Goal: Task Accomplishment & Management: Manage account settings

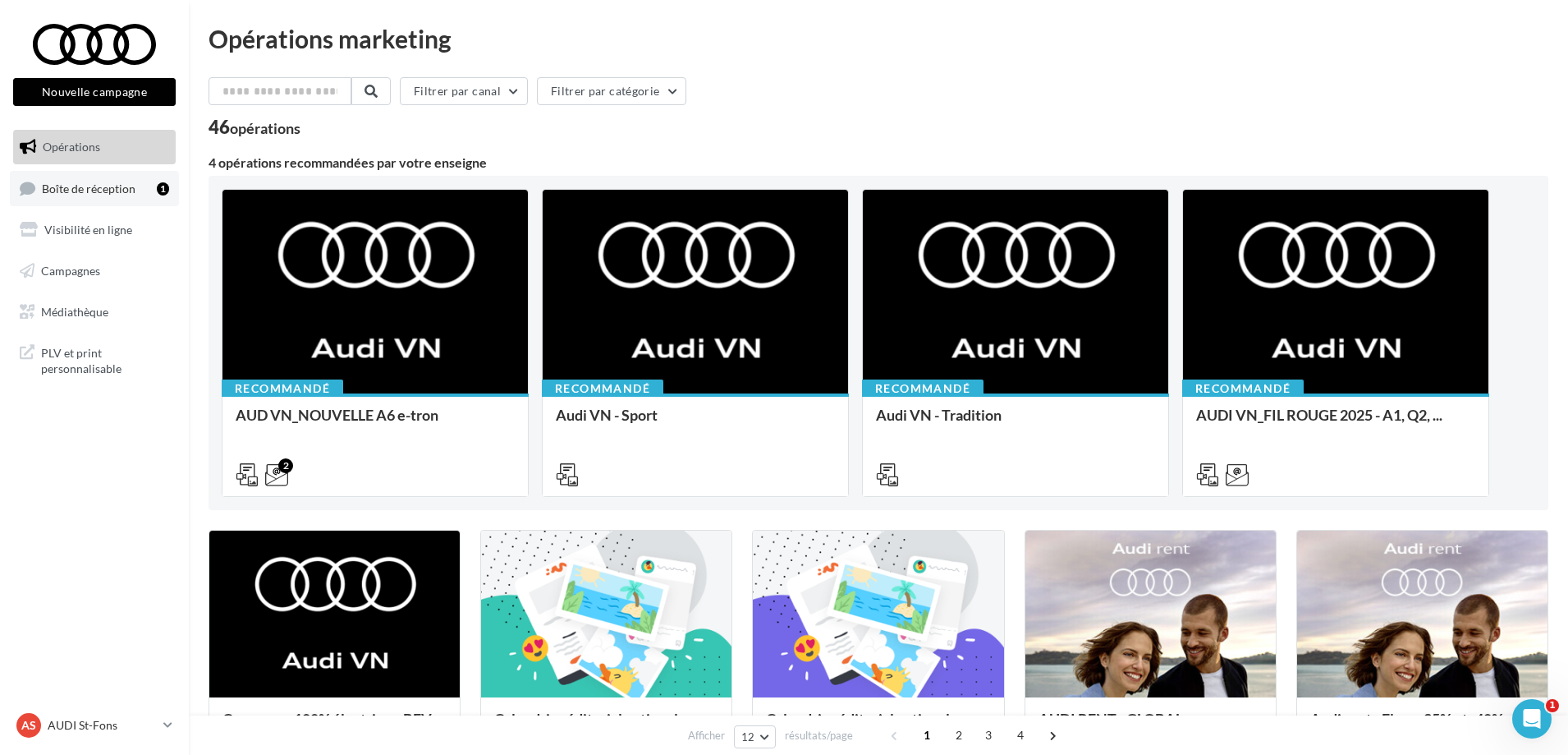
click at [103, 192] on span "Boîte de réception" at bounding box center [89, 187] width 94 height 14
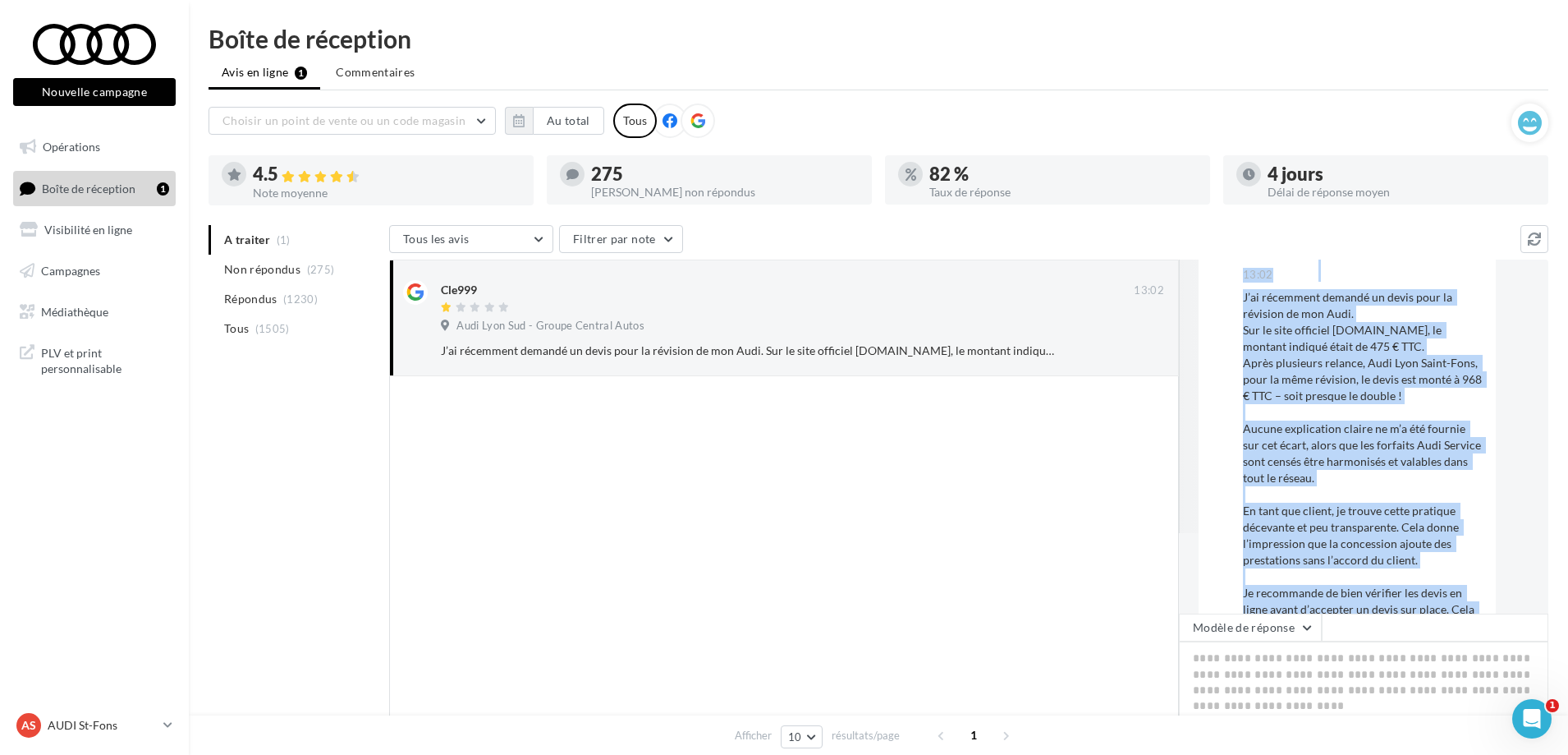
scroll to position [182, 0]
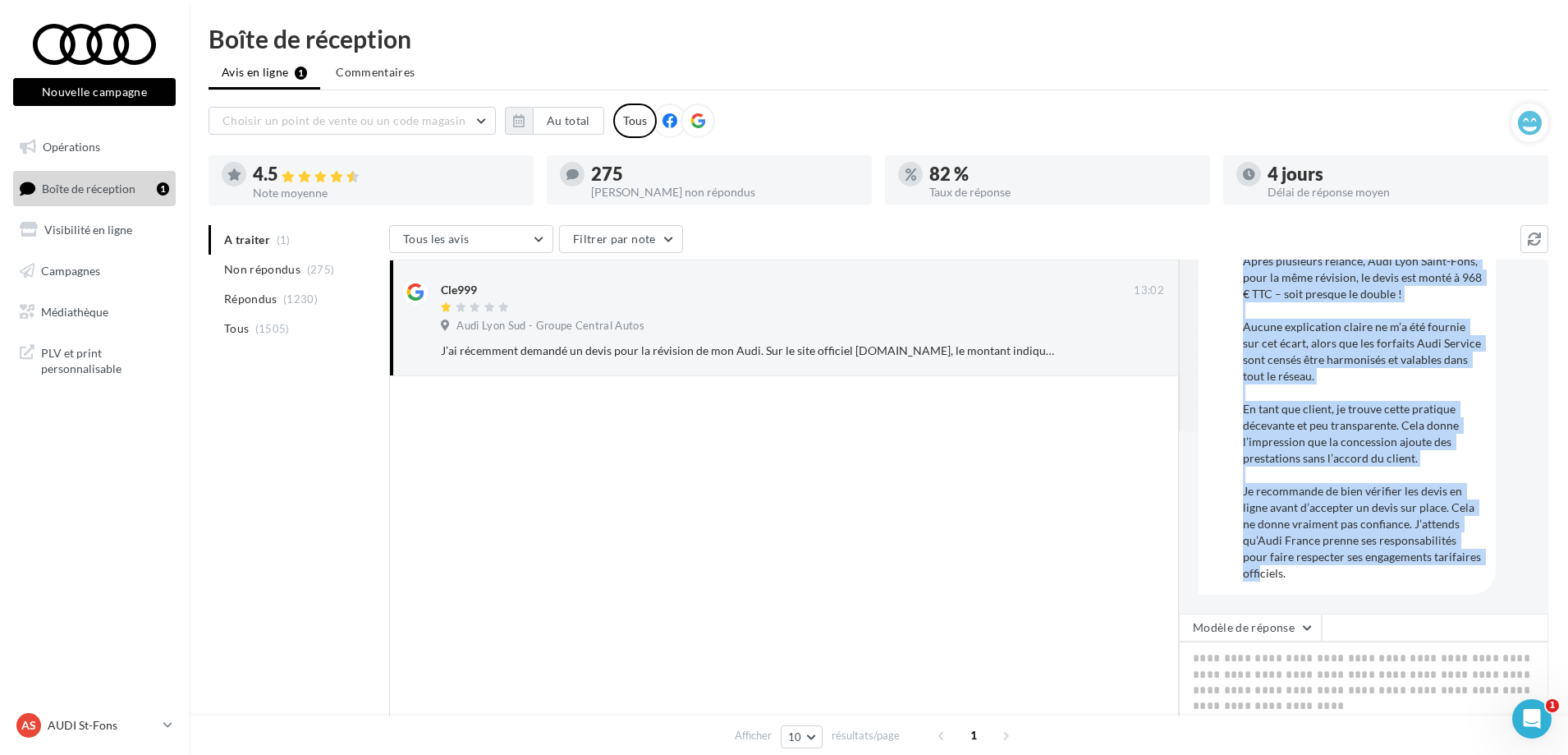
drag, startPoint x: 1241, startPoint y: 280, endPoint x: 1387, endPoint y: 604, distance: 355.4
click at [1387, 604] on div "Audi Lyon Sud - Groupe Central Autos C Cle999 13:02" at bounding box center [1364, 436] width 369 height 354
copy div "Audi Lyon Sud - Groupe Central Autos C Cle999 13:02 J’ai récemment demandé un d…"
click at [1452, 392] on div "J’ai récemment demandé un devis pour la révision de mon Audi. Sur le site offic…" at bounding box center [1363, 384] width 240 height 394
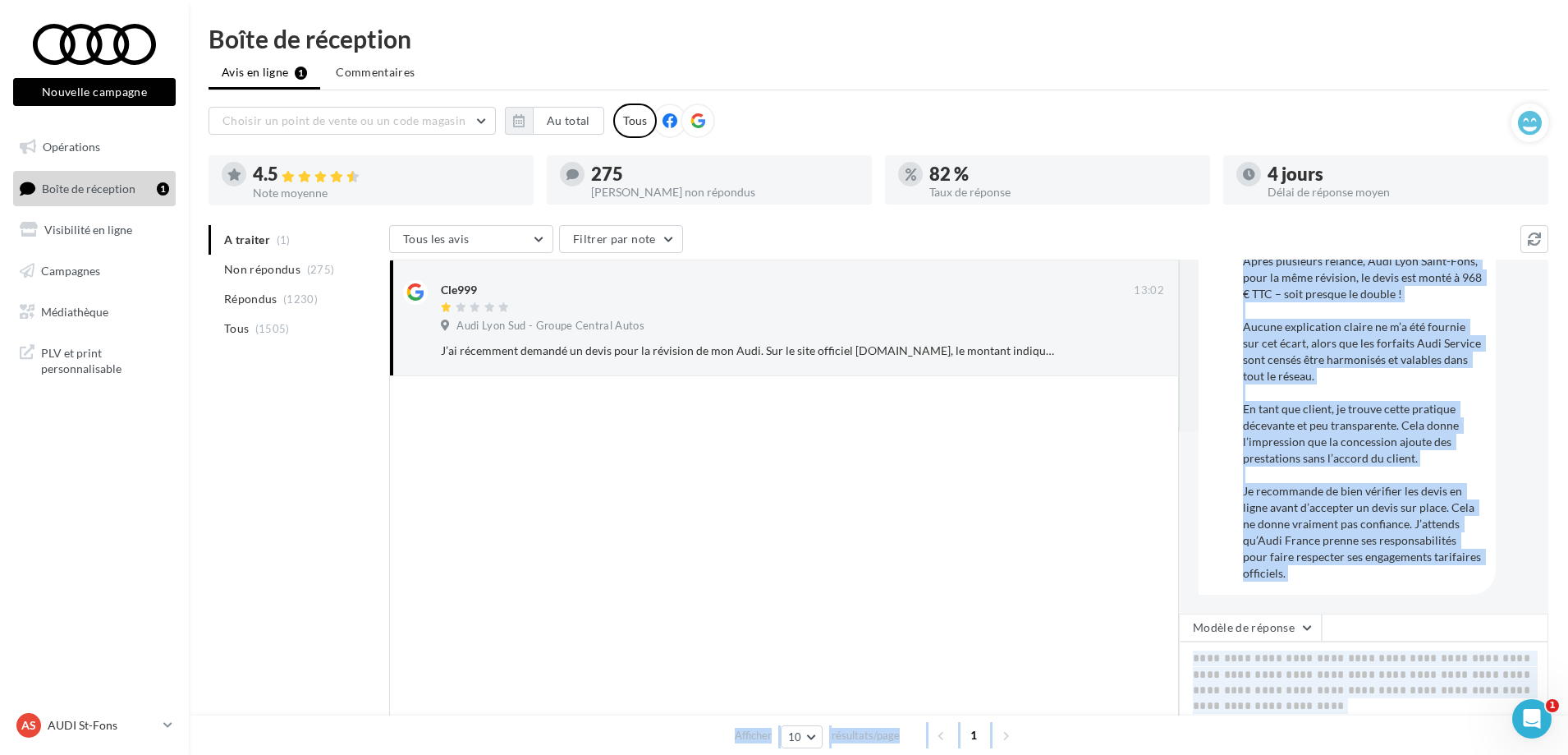
scroll to position [166, 0]
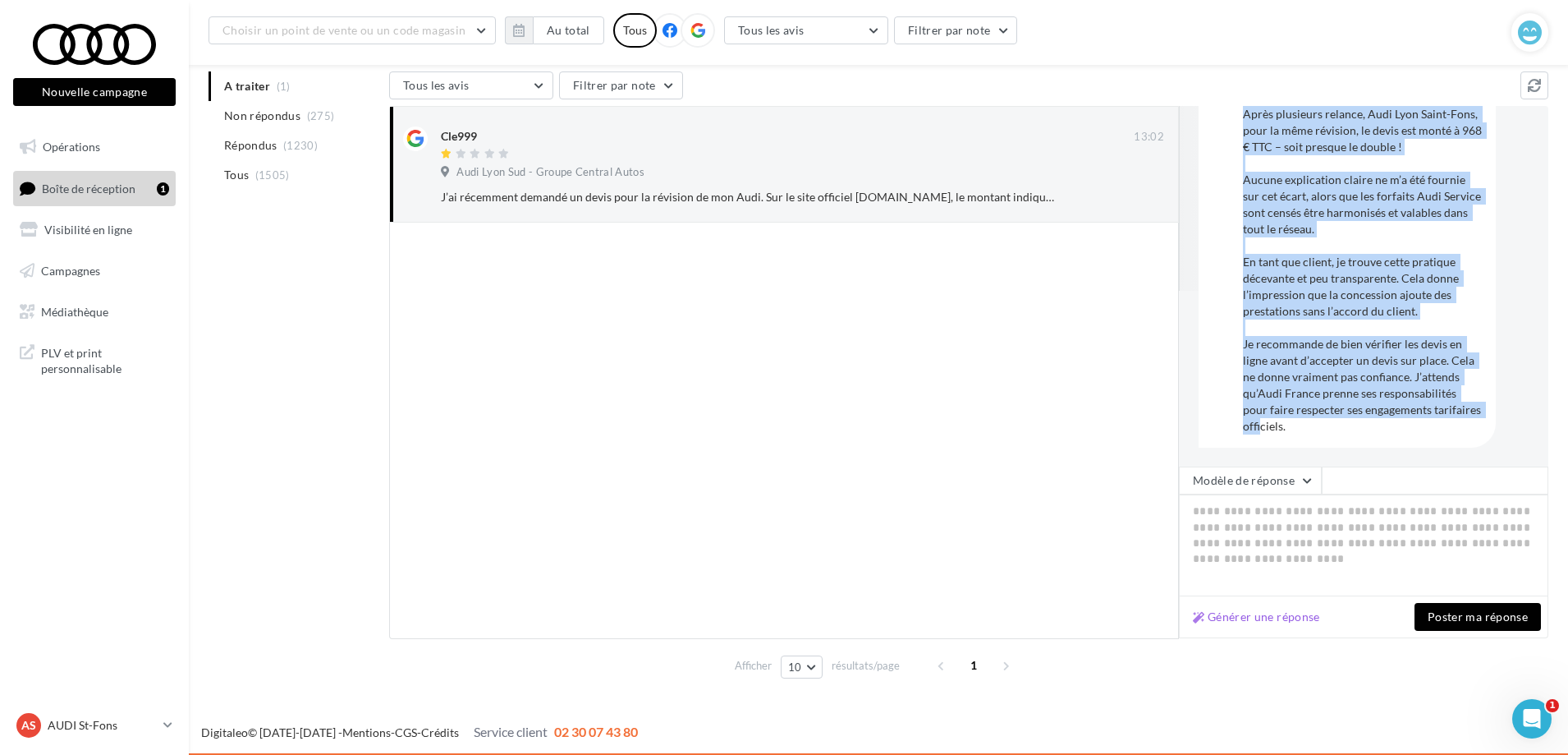
drag, startPoint x: 1239, startPoint y: 356, endPoint x: 1360, endPoint y: 443, distance: 149.0
click at [1360, 443] on div "C Cle999 13:02 J’ai récemment demandé un devis pour la révision de mon Audi. Su…" at bounding box center [1347, 209] width 297 height 476
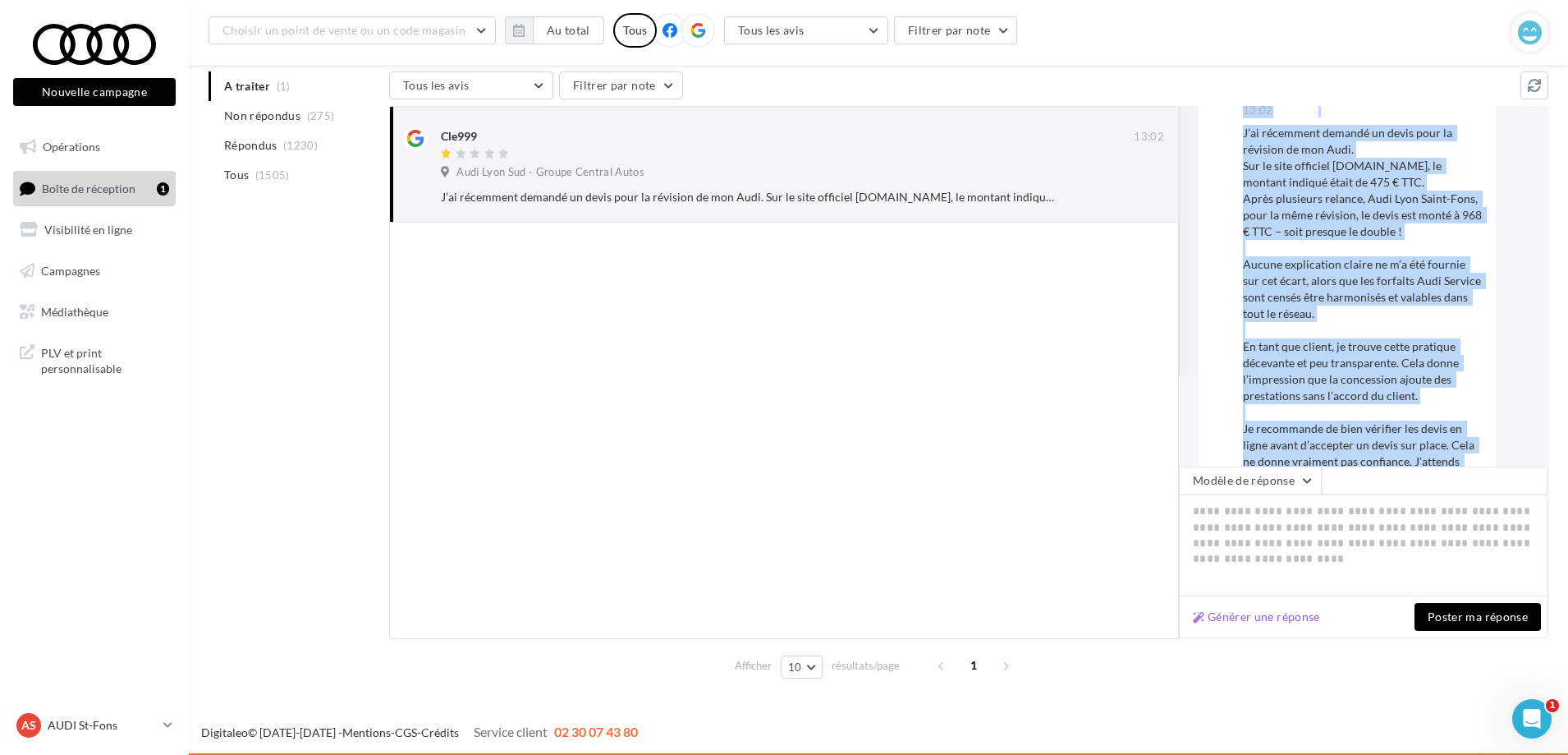
scroll to position [0, 0]
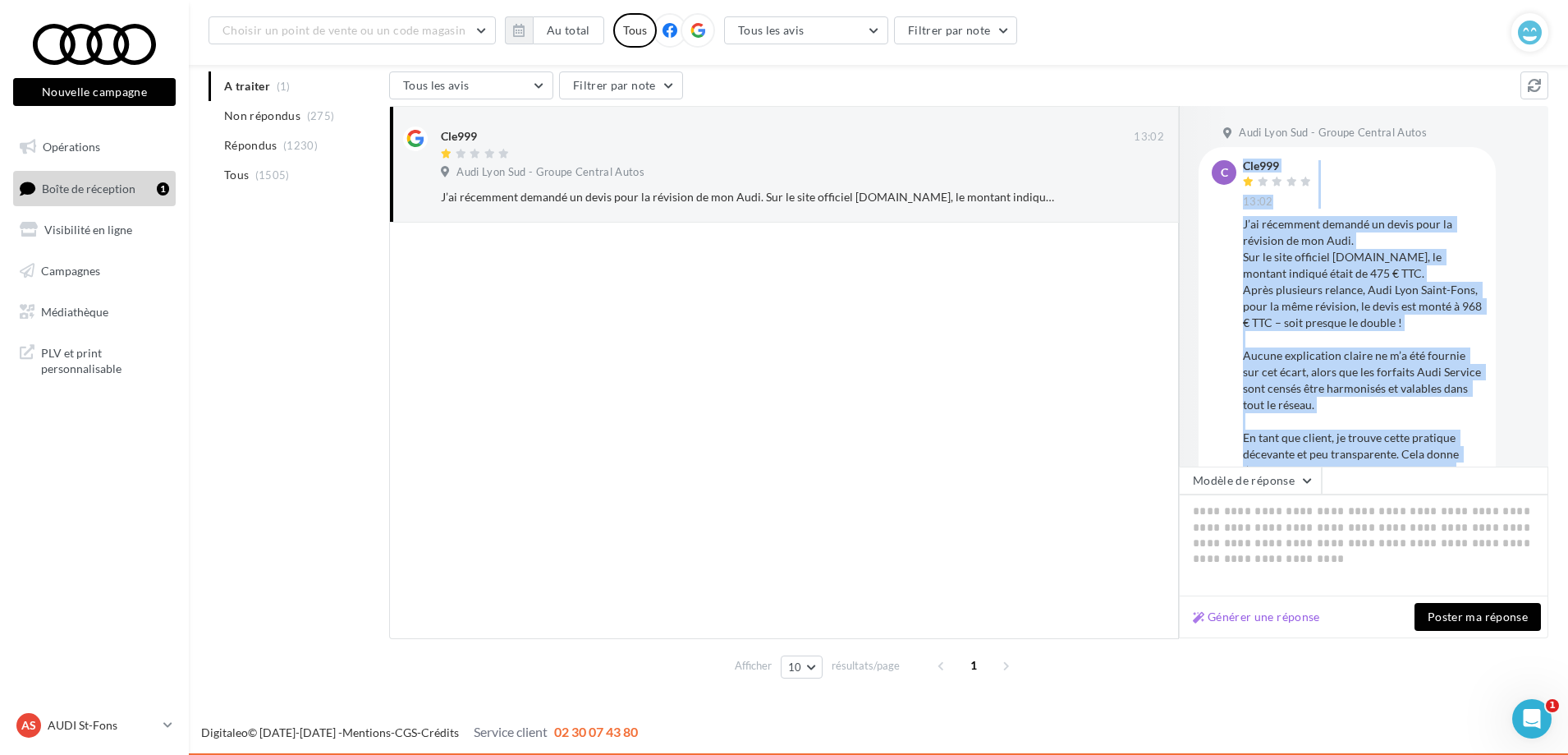
click at [1225, 213] on div "C" at bounding box center [1224, 384] width 25 height 449
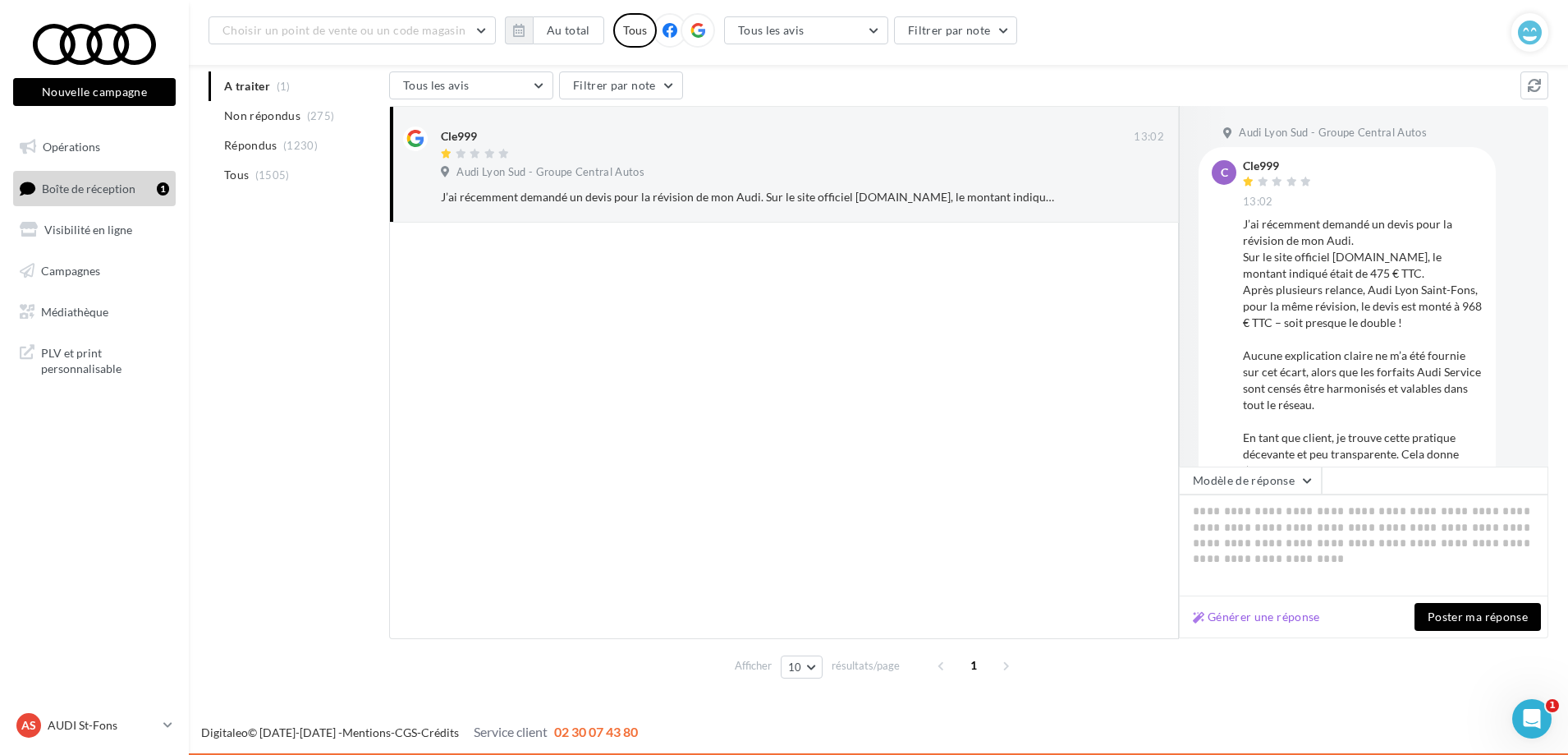
scroll to position [176, 0]
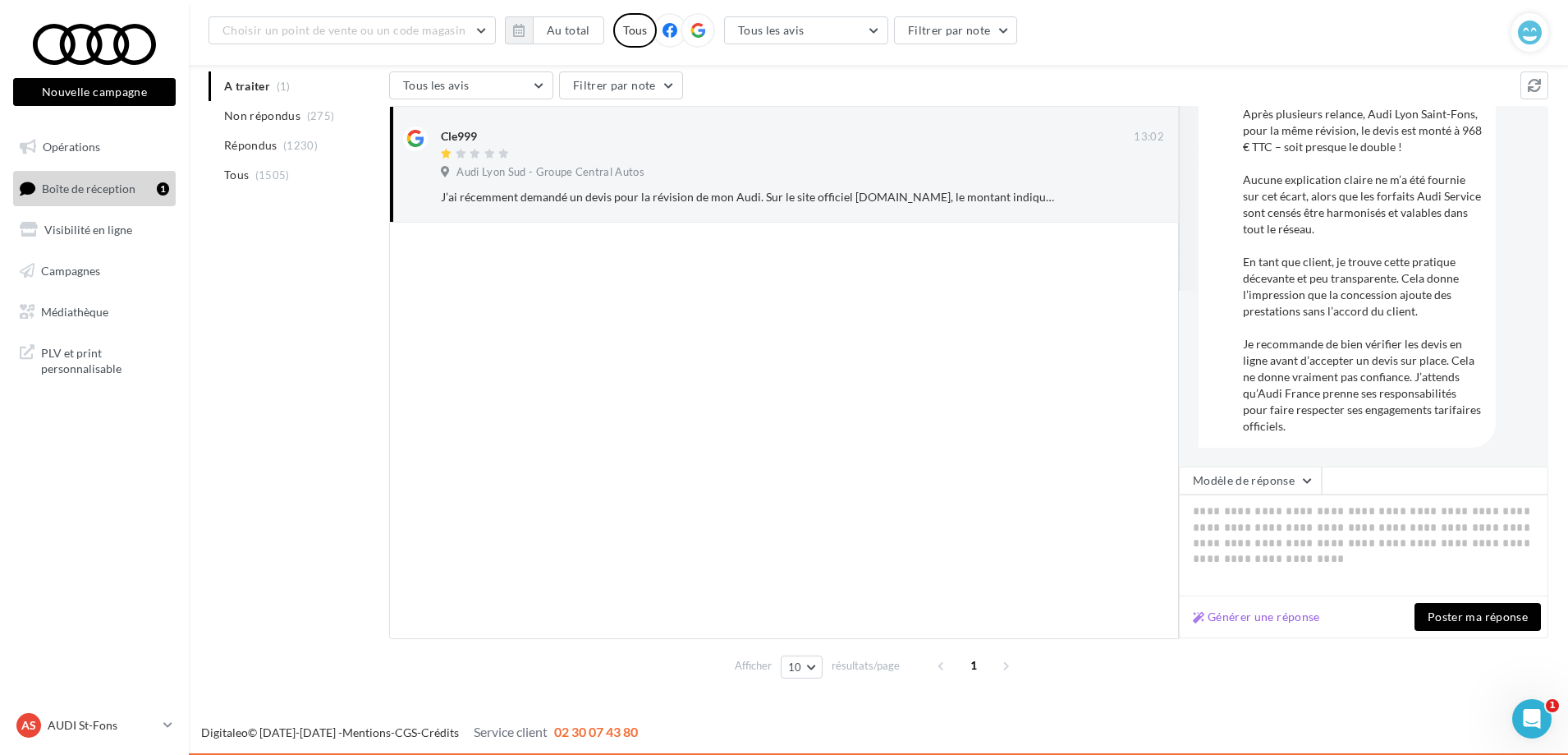
drag, startPoint x: 1251, startPoint y: 173, endPoint x: 1413, endPoint y: 494, distance: 359.6
click at [1413, 494] on div "Audi Lyon Sud - Groupe Central Autos C Cle999 13:02 Modèle de réponse Générer u…" at bounding box center [1364, 373] width 369 height 532
copy div "Cle999 13:02 J’ai récemment demandé un devis pour la révision de mon Audi. Sur …"
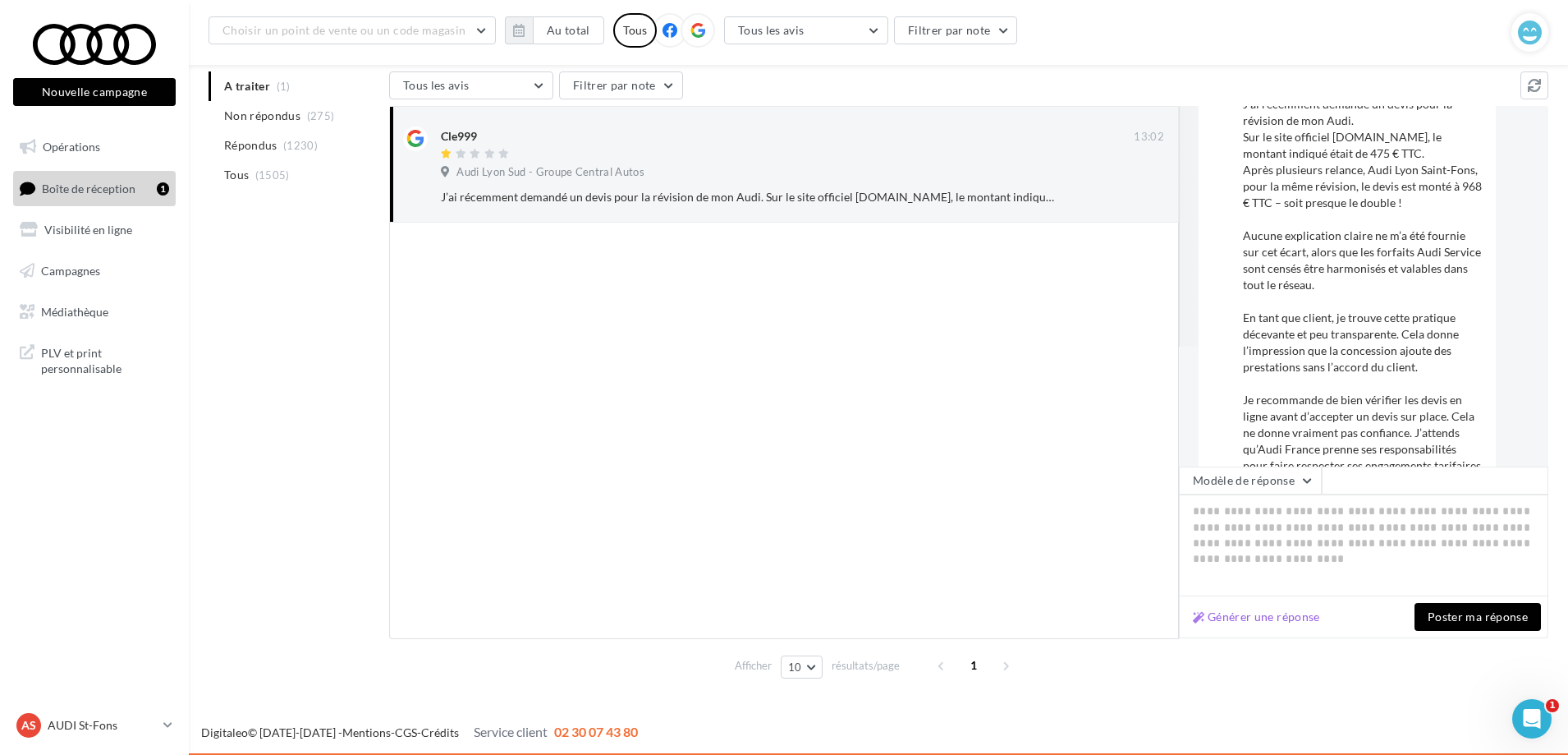
scroll to position [94, 0]
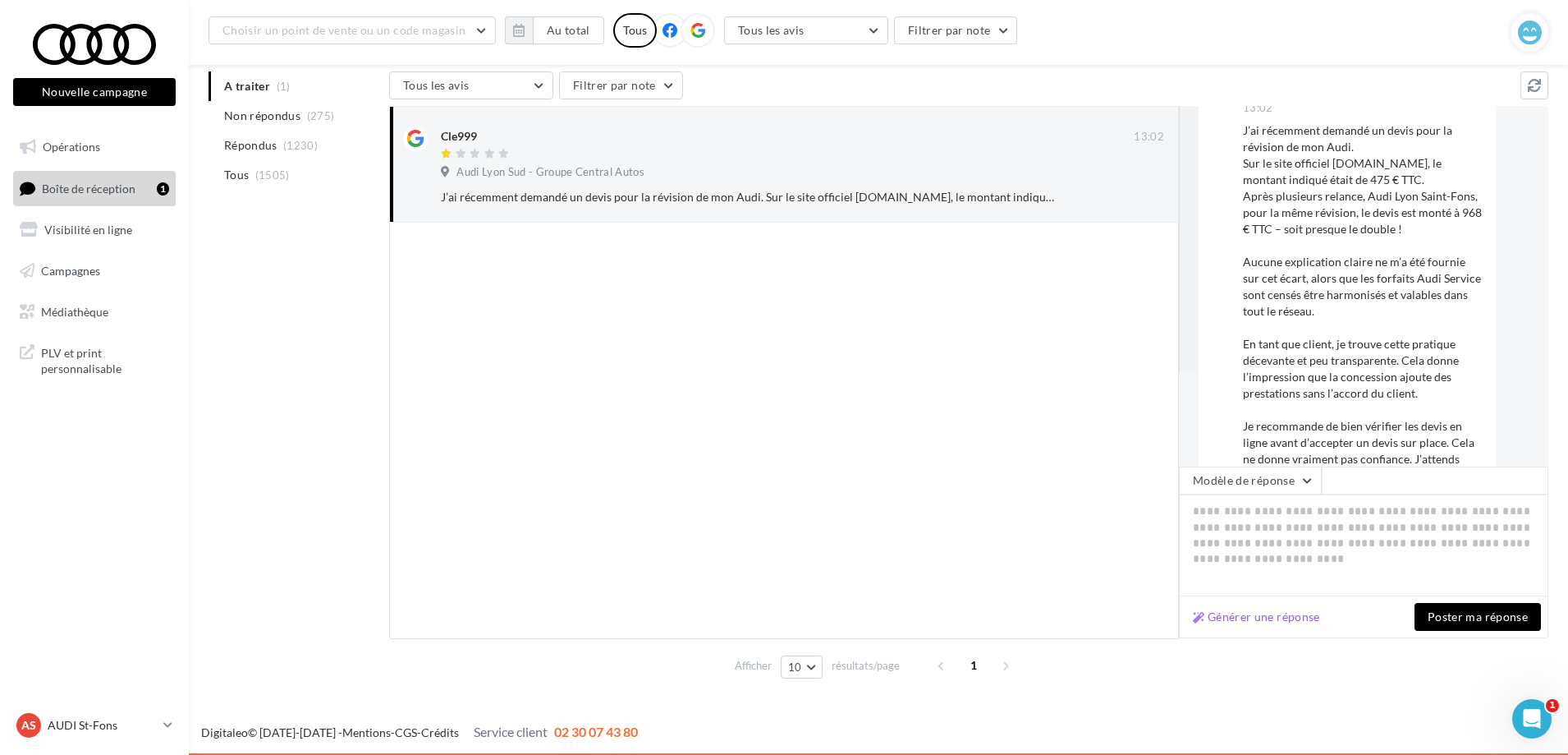
click at [1448, 249] on div "J’ai récemment demandé un devis pour la révision de mon Audi. Sur le site offic…" at bounding box center [1363, 319] width 240 height 394
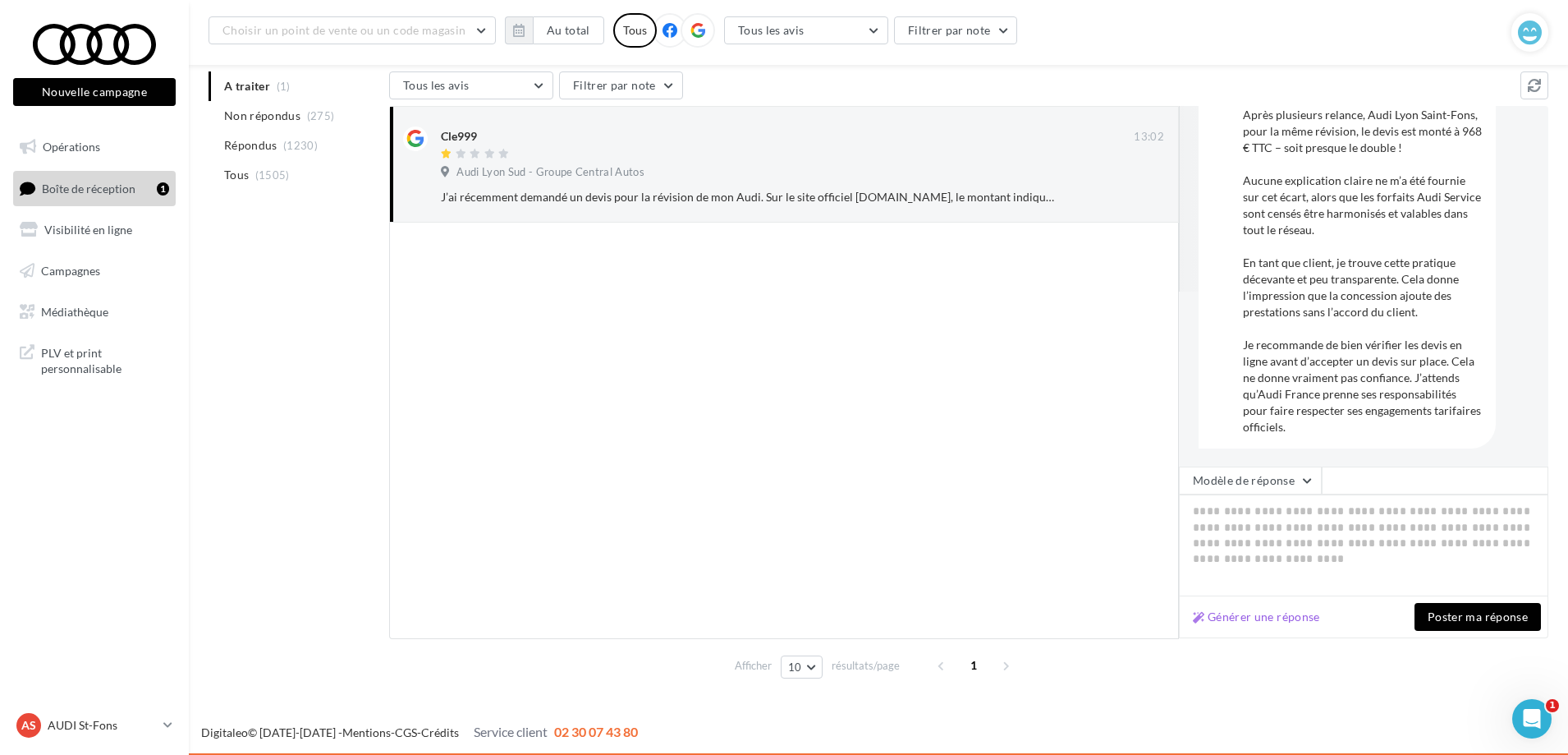
scroll to position [176, 0]
